Goal: Navigation & Orientation: Find specific page/section

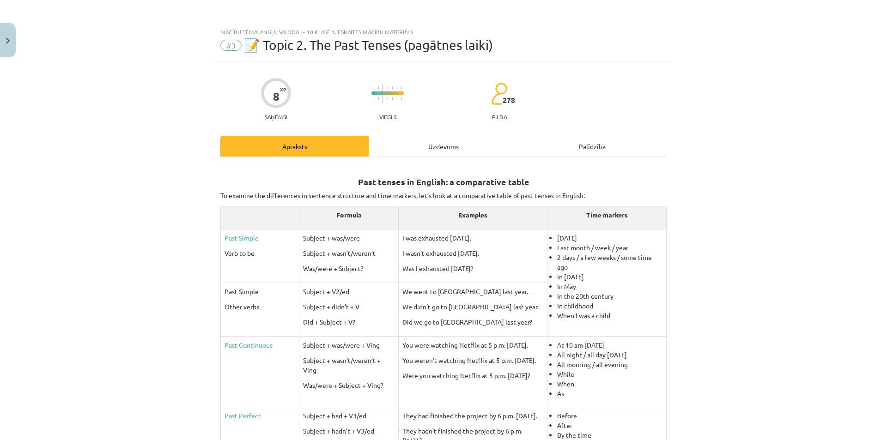
click at [438, 147] on div "Uzdevums" at bounding box center [443, 146] width 149 height 21
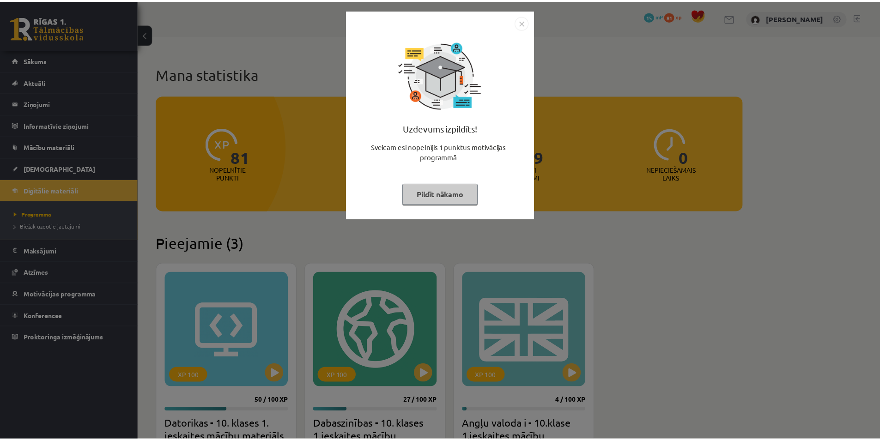
scroll to position [192, 0]
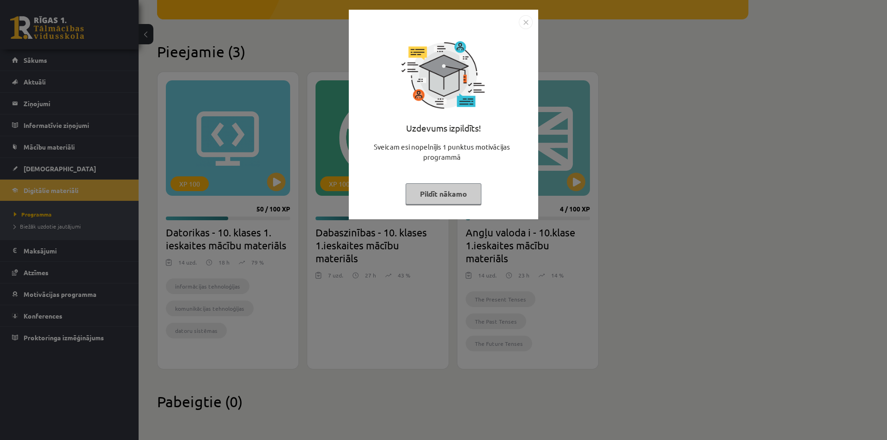
click at [529, 19] on img "Close" at bounding box center [526, 22] width 14 height 14
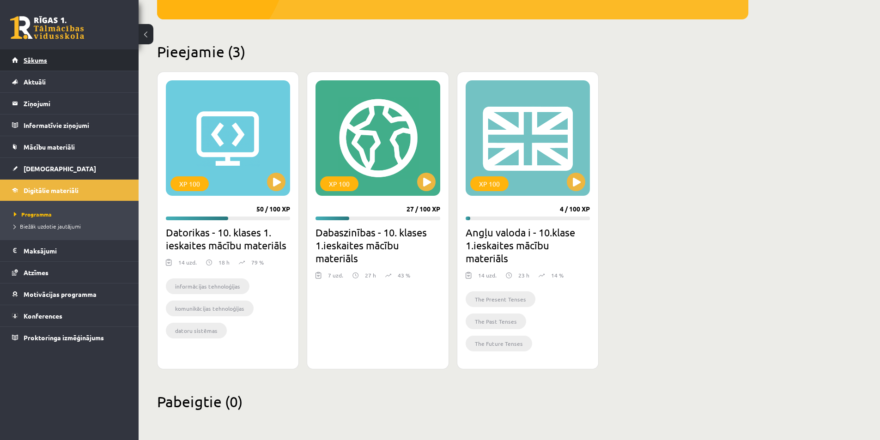
click at [46, 62] on span "Sākums" at bounding box center [36, 60] width 24 height 8
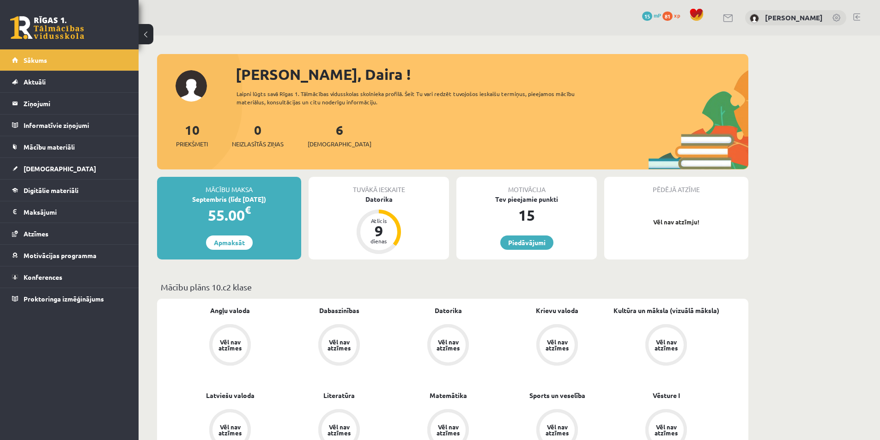
click at [858, 16] on link at bounding box center [856, 16] width 7 height 7
